Goal: Find specific page/section: Find specific page/section

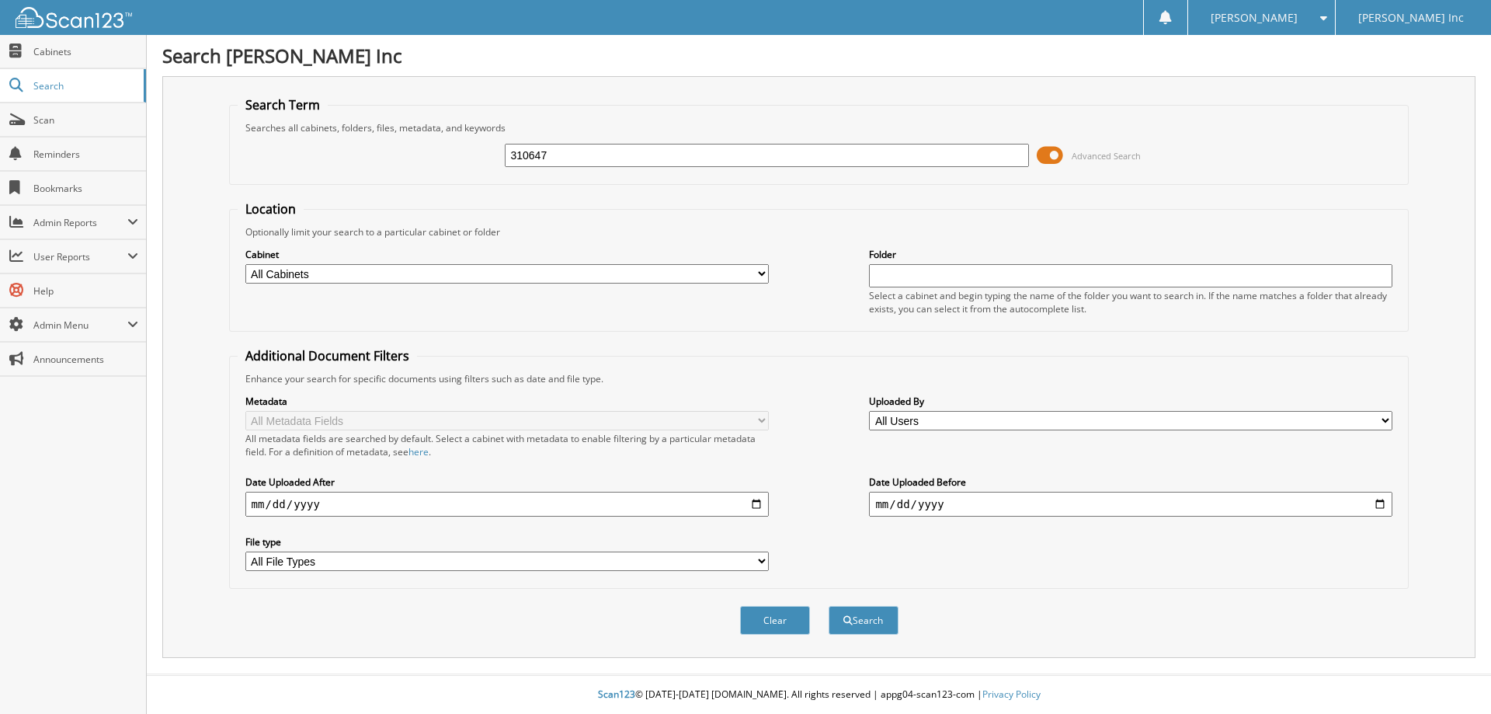
type input "310647"
click at [829, 606] on button "Search" at bounding box center [864, 620] width 70 height 29
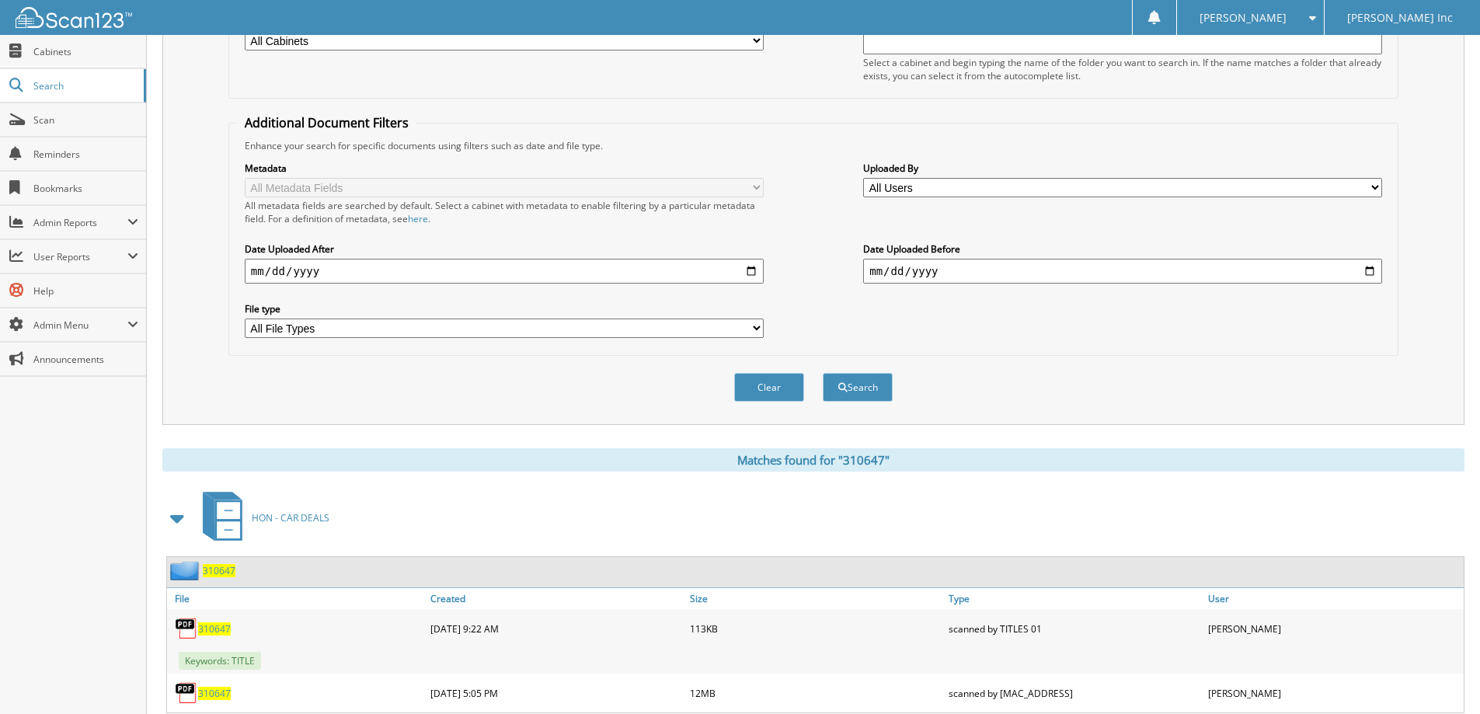
scroll to position [280, 0]
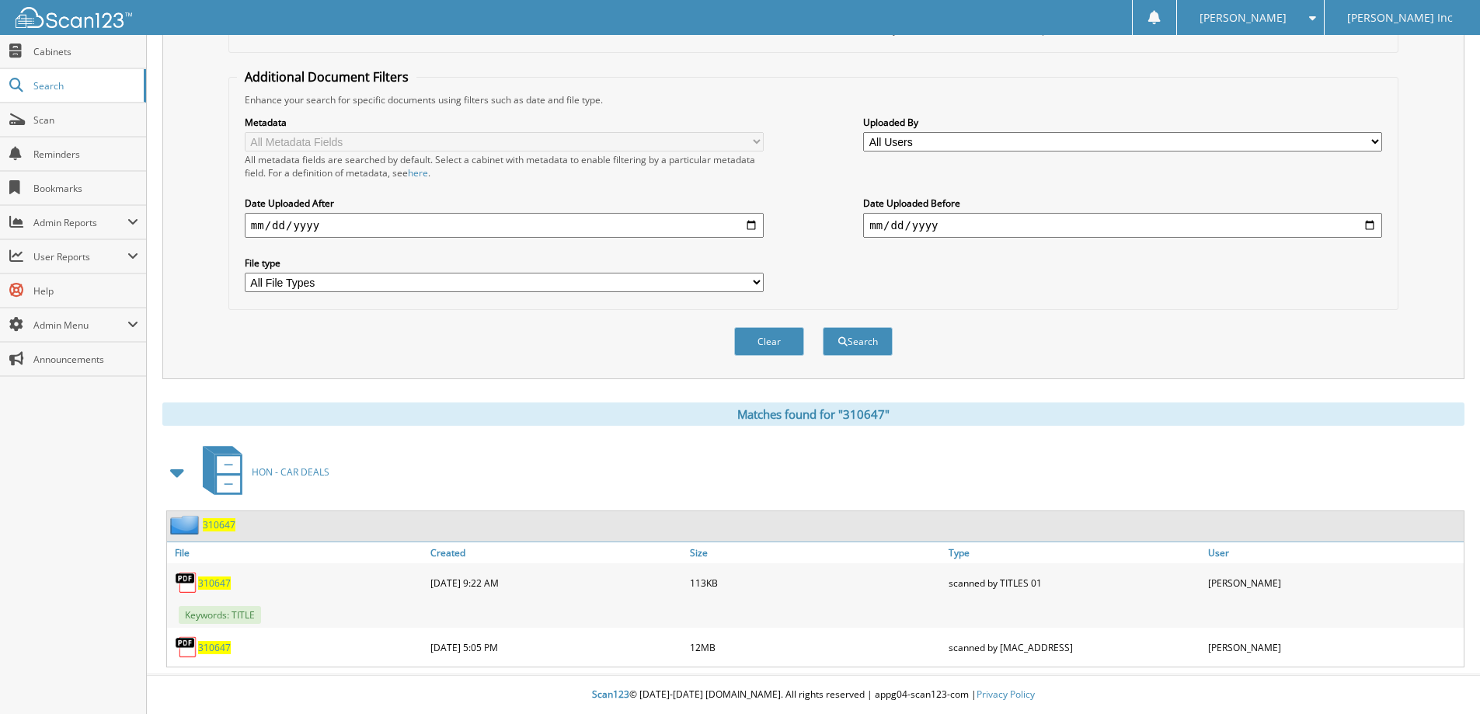
click at [204, 649] on span "310647" at bounding box center [214, 647] width 33 height 13
click at [37, 122] on span "Scan" at bounding box center [85, 119] width 105 height 13
